Goal: Information Seeking & Learning: Learn about a topic

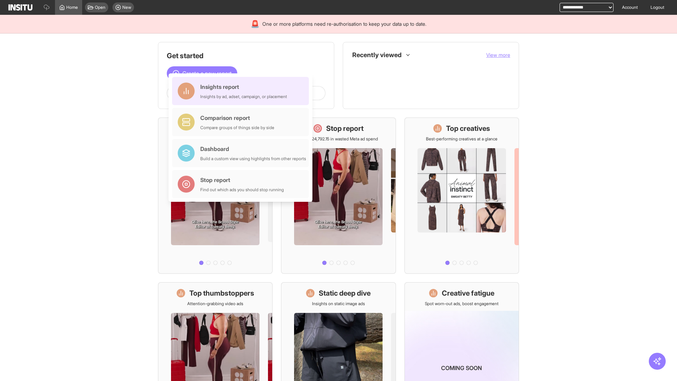
click at [242, 91] on div "Insights report Insights by ad, adset, campaign, or placement" at bounding box center [243, 90] width 87 height 17
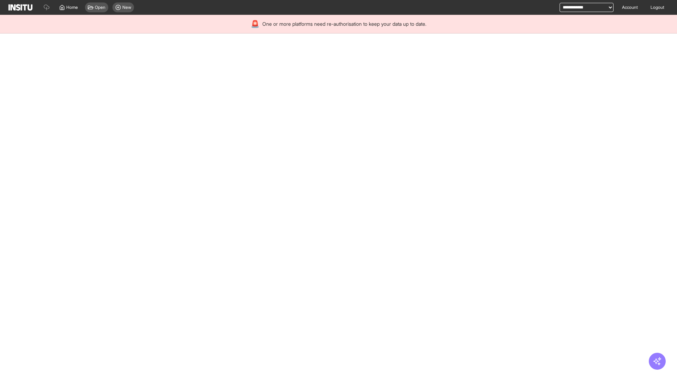
select select "**"
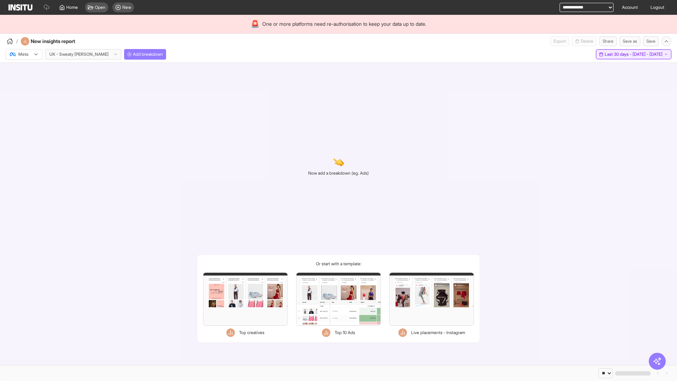
click at [618, 54] on span "Last 30 days - [DATE] - [DATE]" at bounding box center [633, 54] width 58 height 6
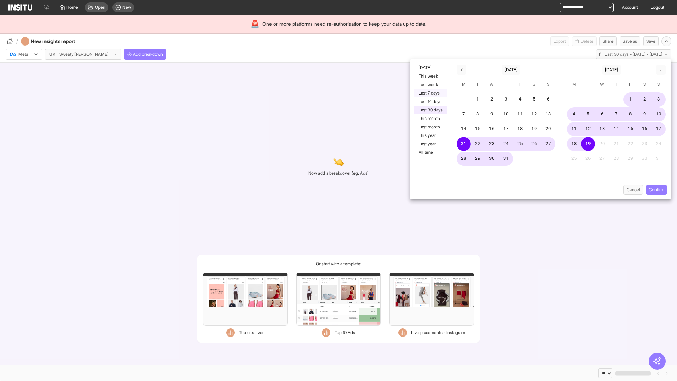
click at [430, 93] on button "Last 7 days" at bounding box center [430, 93] width 32 height 8
